Goal: Information Seeking & Learning: Check status

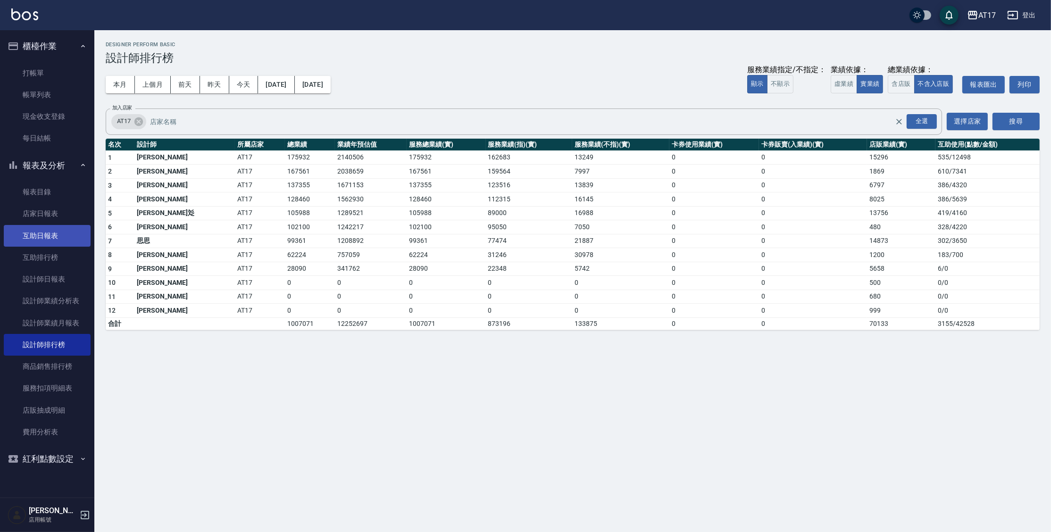
click at [54, 237] on link "互助日報表" at bounding box center [47, 236] width 87 height 22
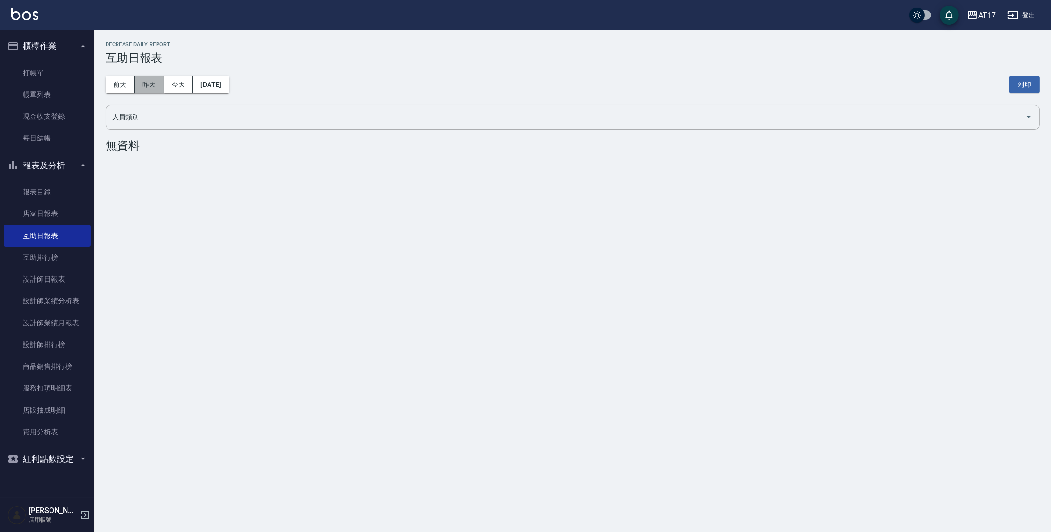
click at [157, 84] on button "昨天" at bounding box center [149, 84] width 29 height 17
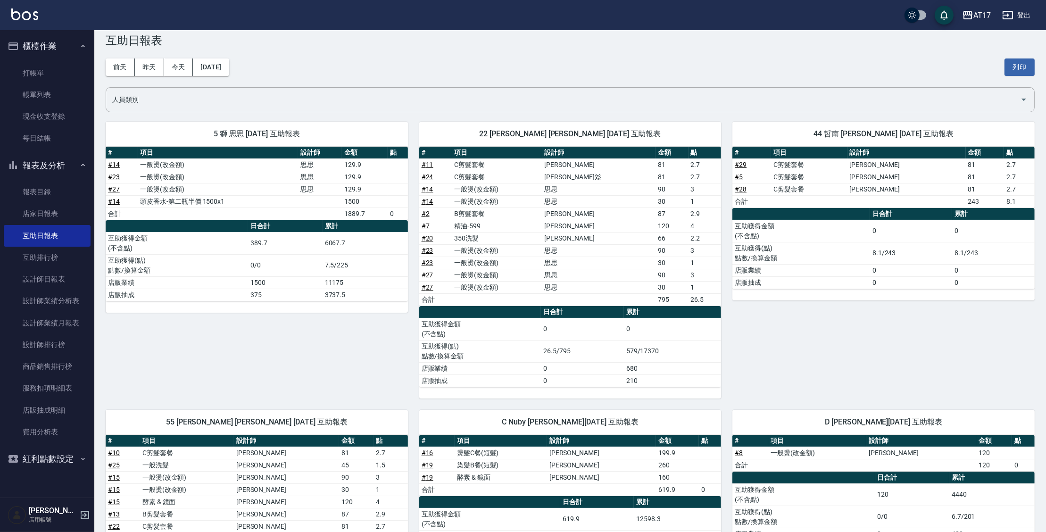
scroll to position [17, 0]
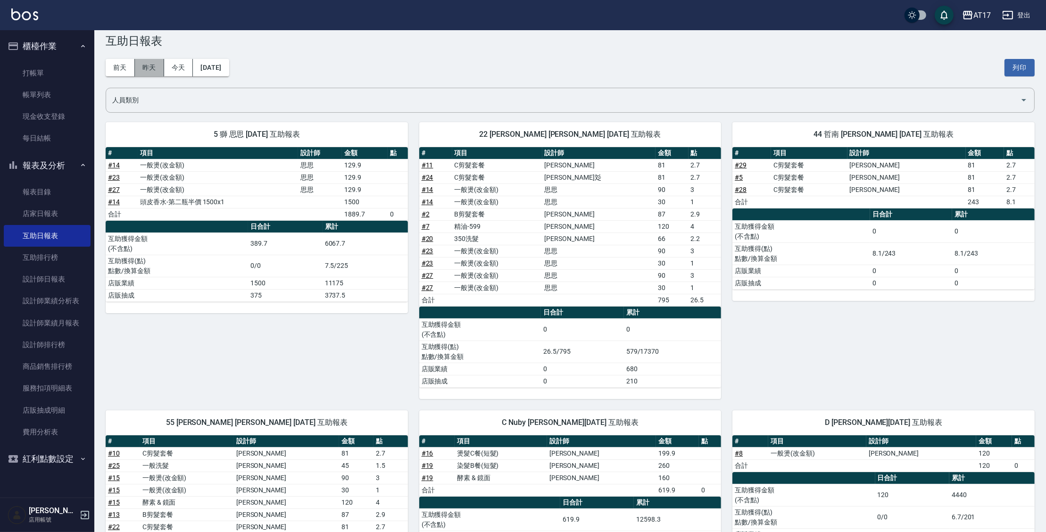
click at [139, 65] on button "昨天" at bounding box center [149, 67] width 29 height 17
click at [125, 66] on button "前天" at bounding box center [120, 67] width 29 height 17
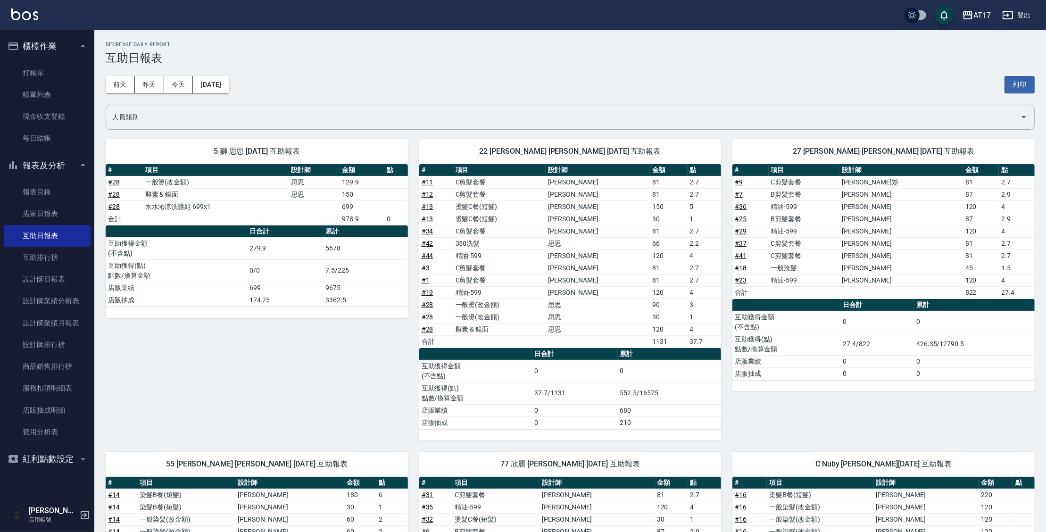
click at [184, 93] on div "[DATE] [DATE] [DATE] [DATE] 列印" at bounding box center [570, 85] width 929 height 40
click at [183, 85] on button "今天" at bounding box center [178, 84] width 29 height 17
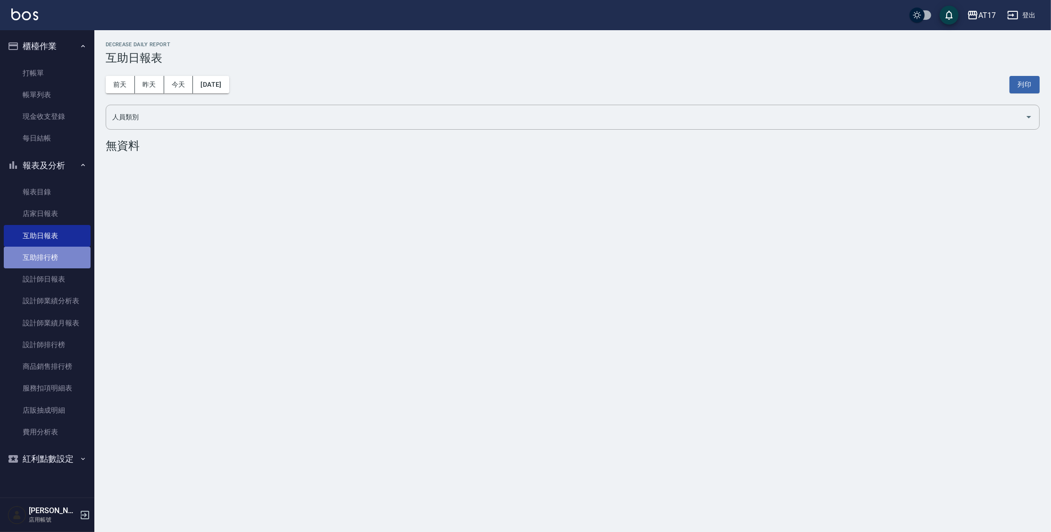
click at [63, 262] on link "互助排行榜" at bounding box center [47, 258] width 87 height 22
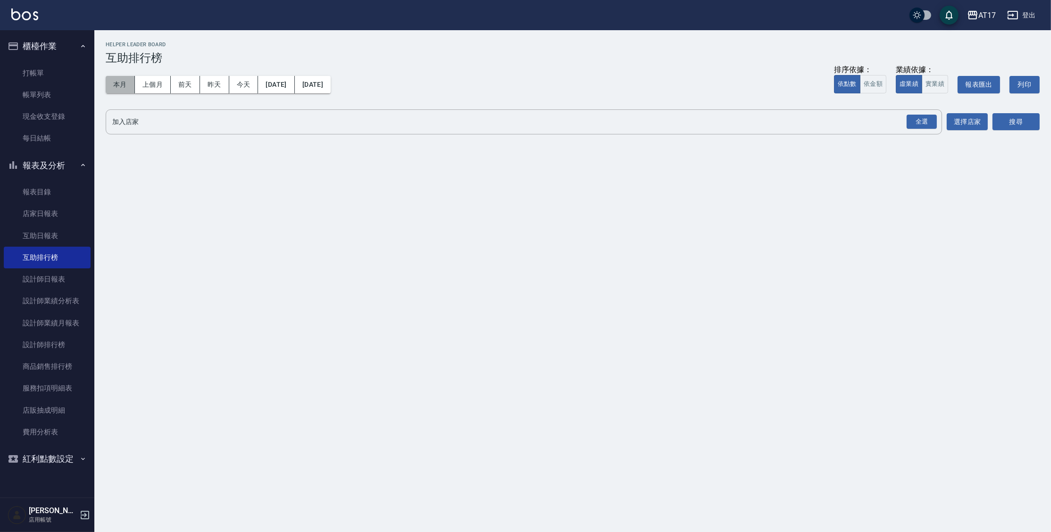
click at [127, 80] on button "本月" at bounding box center [120, 84] width 29 height 17
click at [914, 121] on div "全選" at bounding box center [922, 122] width 30 height 15
click at [1011, 123] on button "搜尋" at bounding box center [1015, 122] width 47 height 17
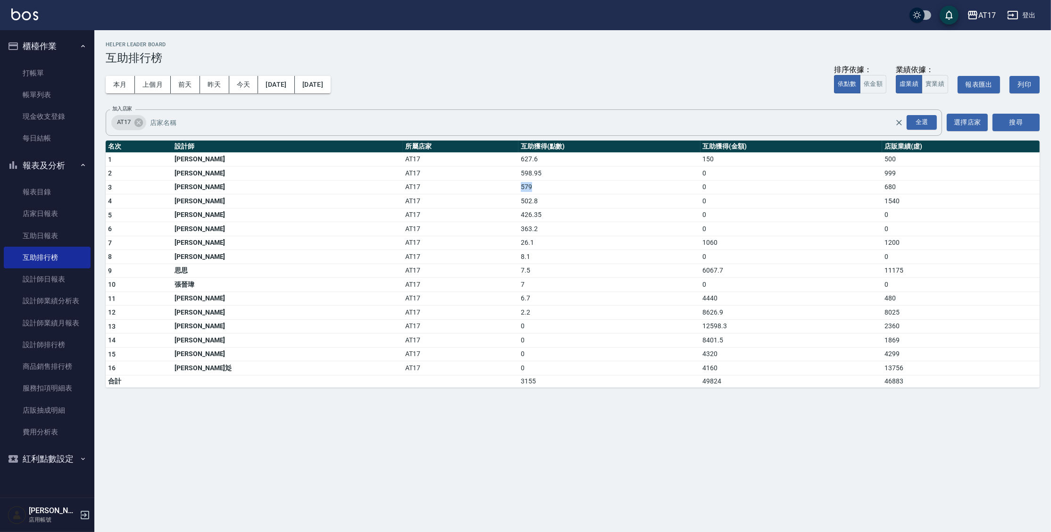
drag, startPoint x: 428, startPoint y: 188, endPoint x: 455, endPoint y: 189, distance: 26.4
click at [518, 189] on td "579" at bounding box center [609, 187] width 182 height 14
drag, startPoint x: 432, startPoint y: 172, endPoint x: 448, endPoint y: 172, distance: 16.5
click at [518, 172] on td "598.95" at bounding box center [609, 174] width 182 height 14
drag, startPoint x: 424, startPoint y: 200, endPoint x: 440, endPoint y: 203, distance: 16.9
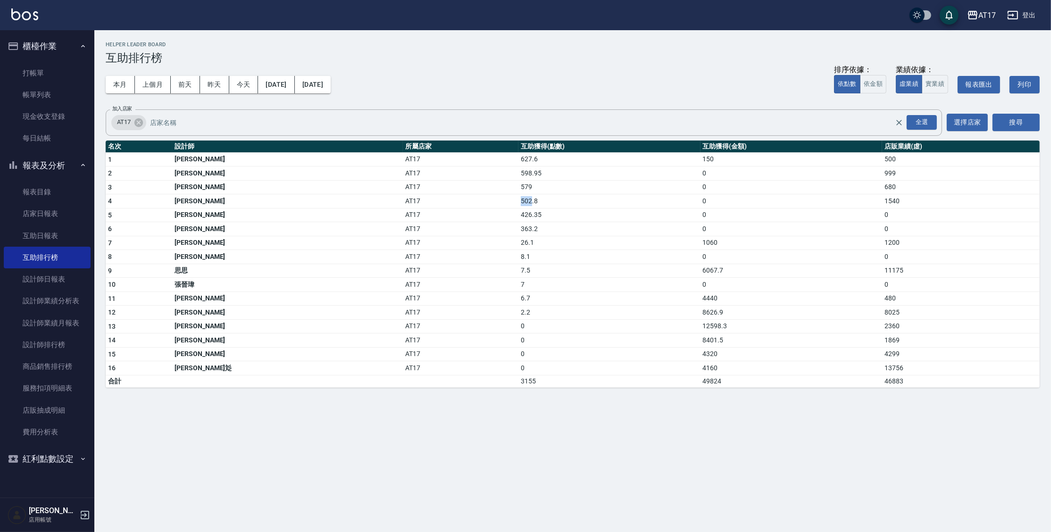
click at [440, 203] on tr "4 [PERSON_NAME] AT17 502.8 0 1540" at bounding box center [573, 201] width 934 height 14
drag, startPoint x: 430, startPoint y: 233, endPoint x: 437, endPoint y: 234, distance: 7.1
click at [518, 234] on td "363.2" at bounding box center [609, 229] width 182 height 14
drag, startPoint x: 430, startPoint y: 230, endPoint x: 450, endPoint y: 230, distance: 20.3
click at [518, 230] on td "363.2" at bounding box center [609, 229] width 182 height 14
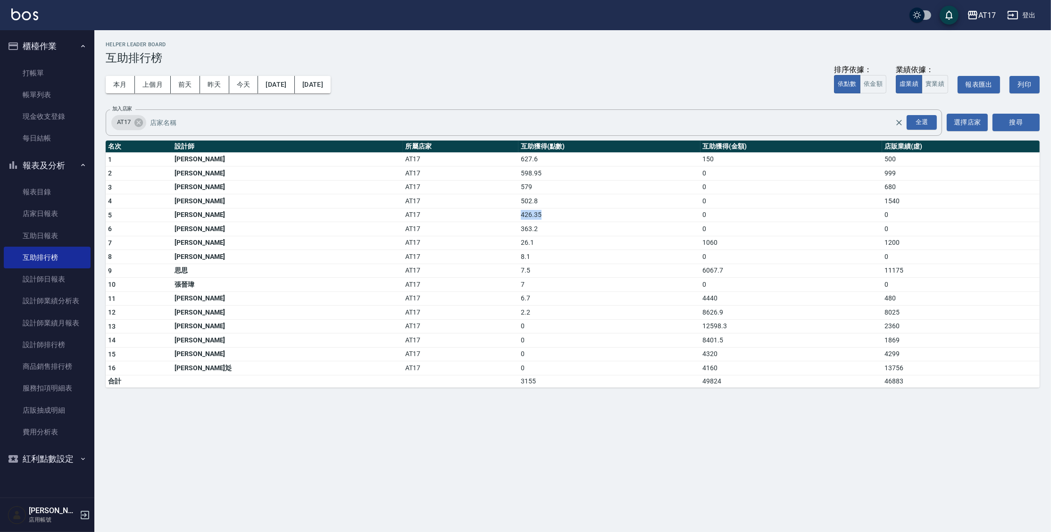
drag, startPoint x: 429, startPoint y: 216, endPoint x: 468, endPoint y: 219, distance: 39.3
click at [518, 219] on td "426.35" at bounding box center [609, 215] width 182 height 14
click at [403, 199] on td "AT17" at bounding box center [461, 201] width 116 height 14
click at [57, 234] on link "互助日報表" at bounding box center [47, 236] width 87 height 22
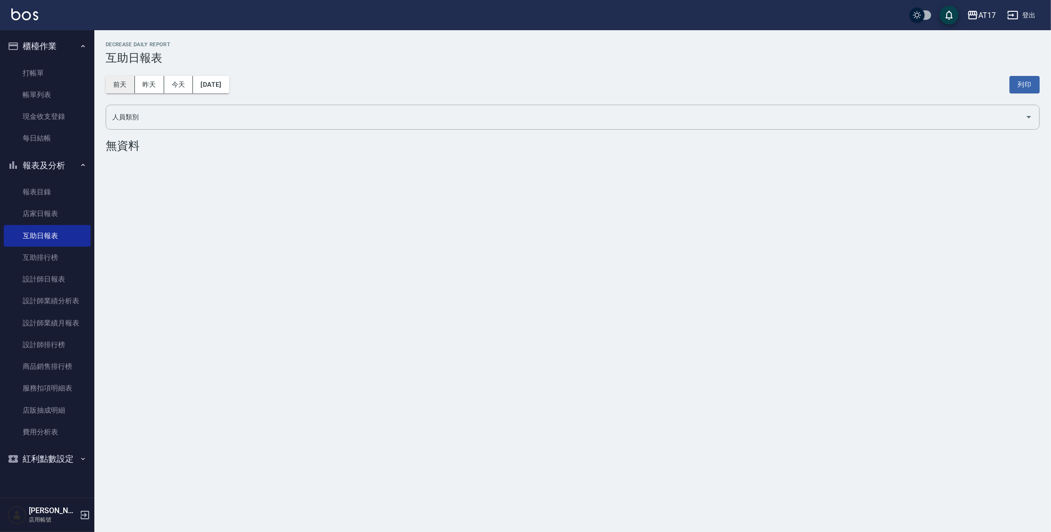
click at [132, 89] on button "前天" at bounding box center [120, 84] width 29 height 17
